Goal: Information Seeking & Learning: Learn about a topic

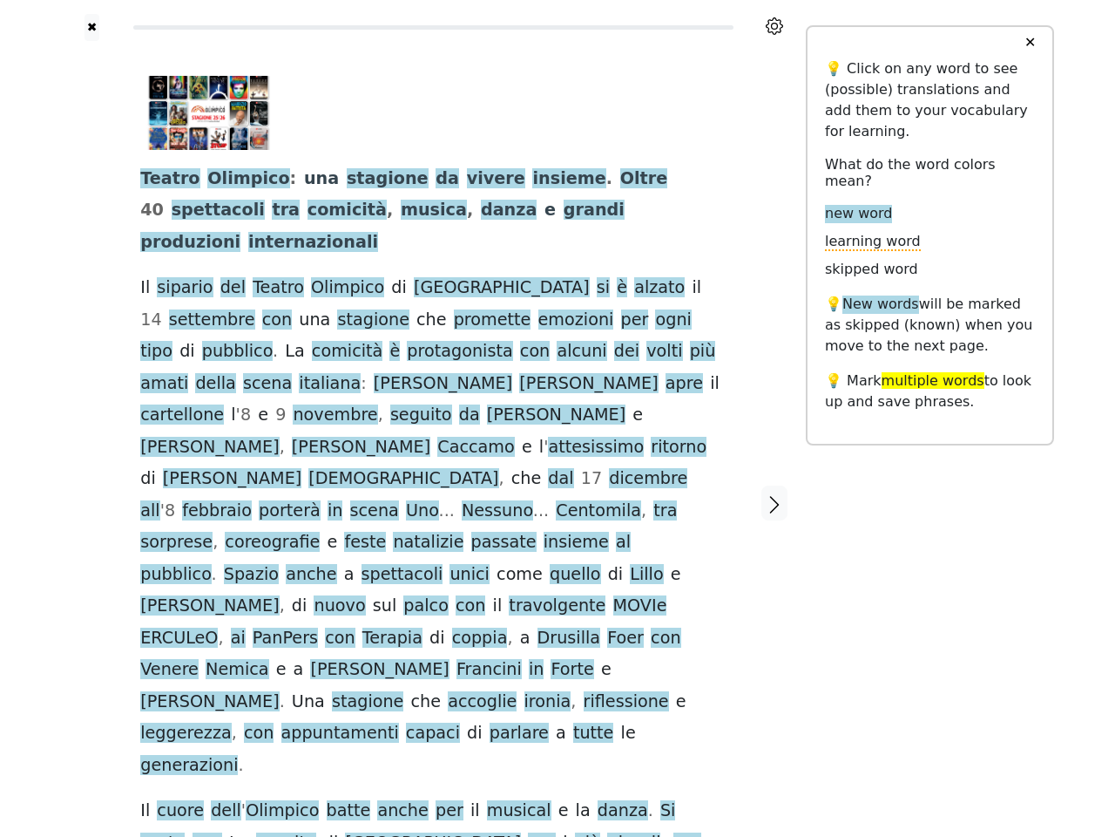
click at [533, 500] on span "Nessuno" at bounding box center [497, 511] width 71 height 22
click at [775, 26] on icon at bounding box center [774, 25] width 17 height 17
click at [92, 407] on div at bounding box center [92, 503] width 62 height 924
click at [399, 500] on span "scena" at bounding box center [374, 511] width 49 height 22
click at [165, 180] on span "Teatro" at bounding box center [169, 179] width 59 height 22
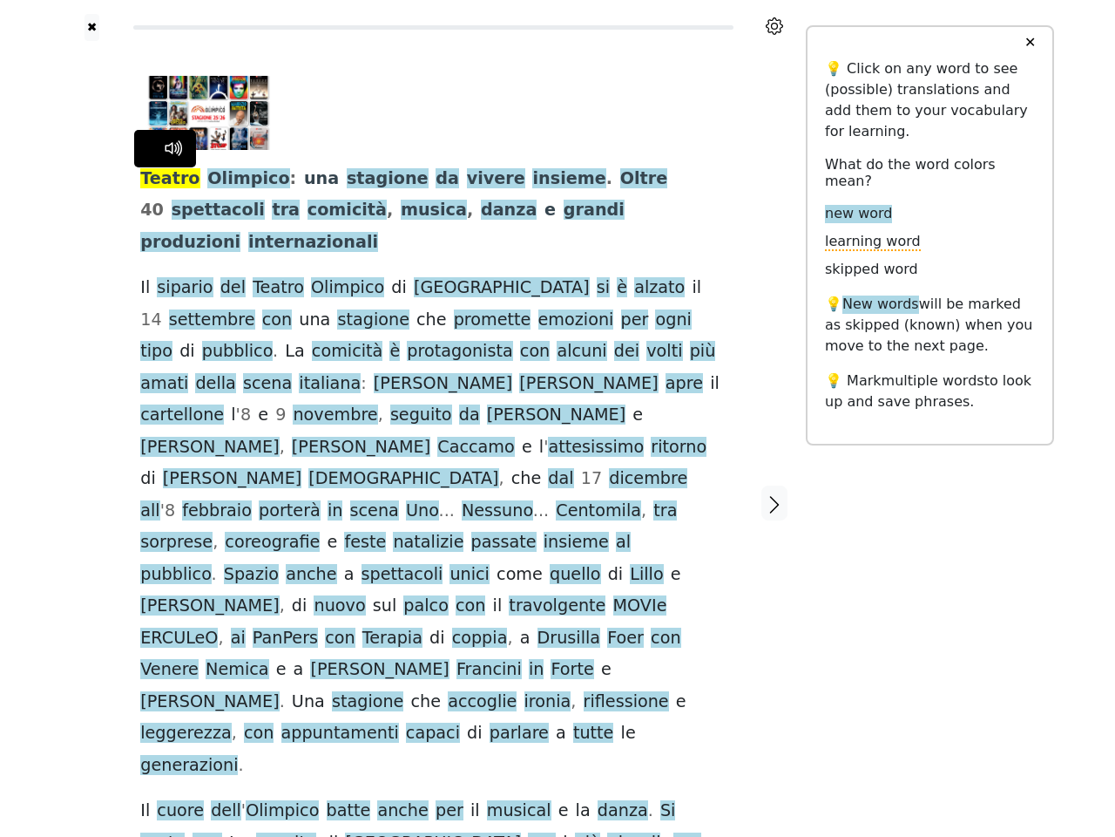
click at [232, 180] on span "Olimpico" at bounding box center [248, 179] width 82 height 22
click at [304, 180] on span "una" at bounding box center [321, 179] width 35 height 22
click at [347, 180] on span "stagione" at bounding box center [388, 179] width 82 height 22
click at [436, 180] on span "da" at bounding box center [448, 179] width 24 height 22
click at [467, 180] on span "vivere" at bounding box center [496, 179] width 58 height 22
